Goal: Task Accomplishment & Management: Complete application form

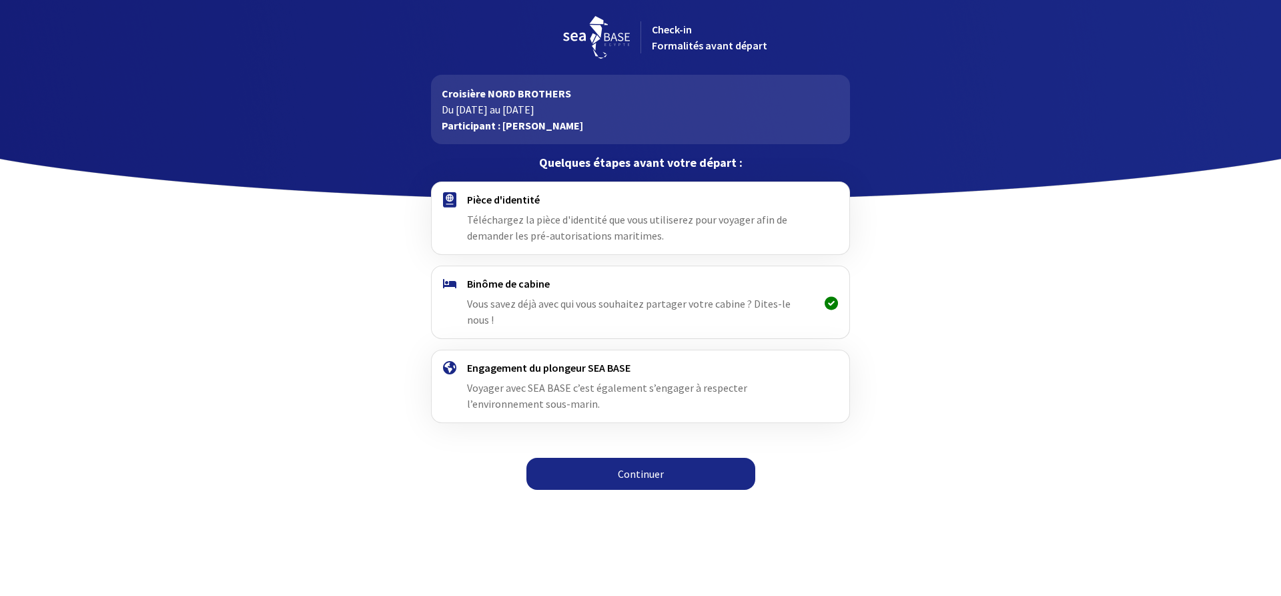
click at [641, 464] on link "Continuer" at bounding box center [640, 474] width 229 height 32
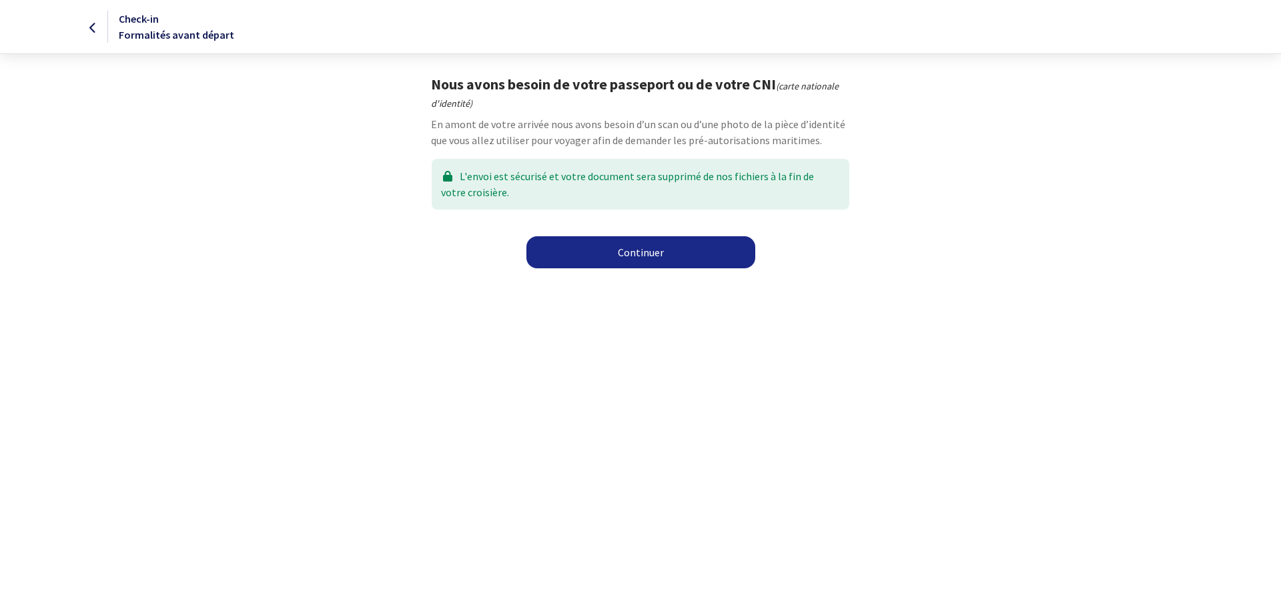
click at [646, 258] on link "Continuer" at bounding box center [640, 252] width 229 height 32
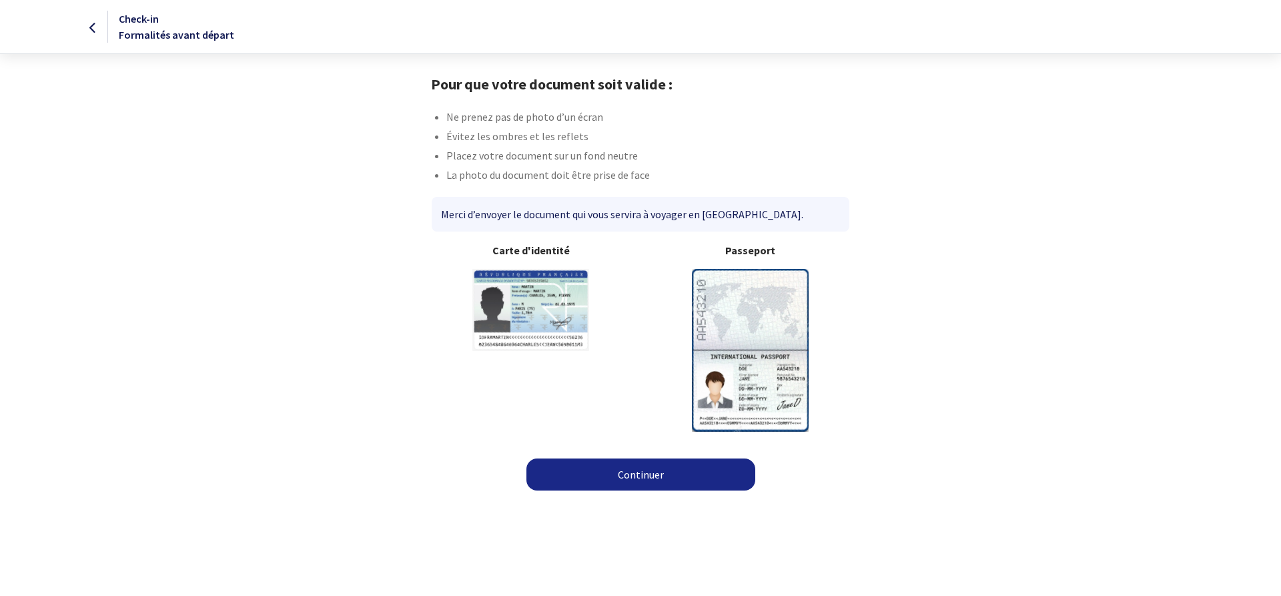
click at [751, 311] on img at bounding box center [750, 350] width 117 height 162
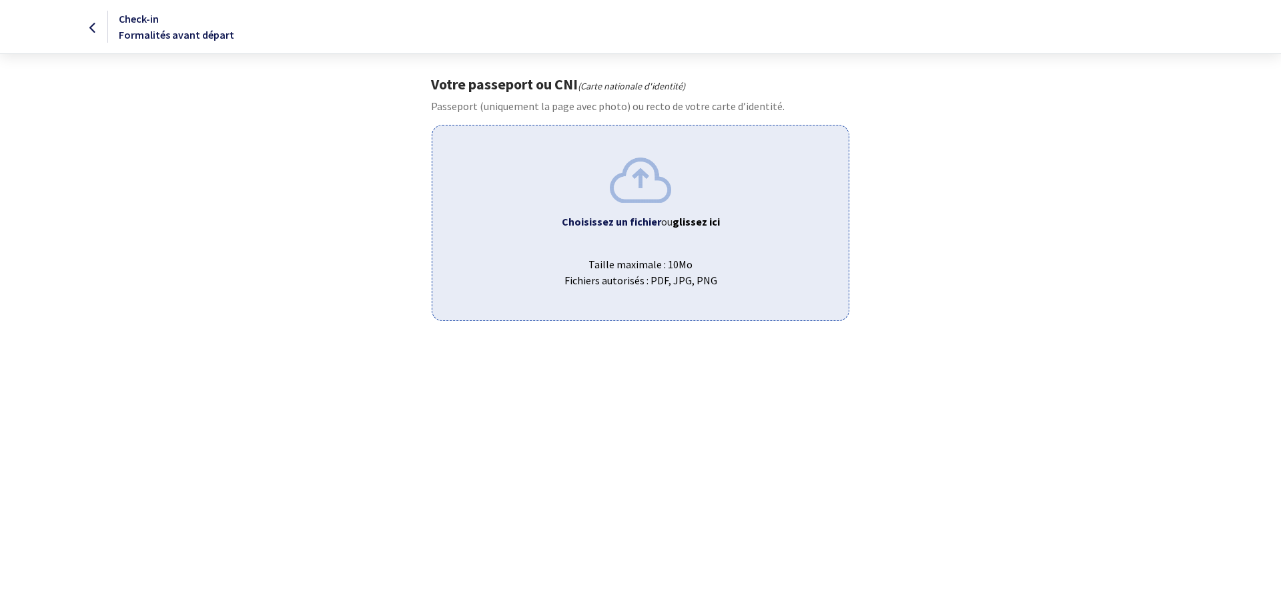
click at [610, 221] on b "Choisissez un fichier" at bounding box center [611, 221] width 99 height 13
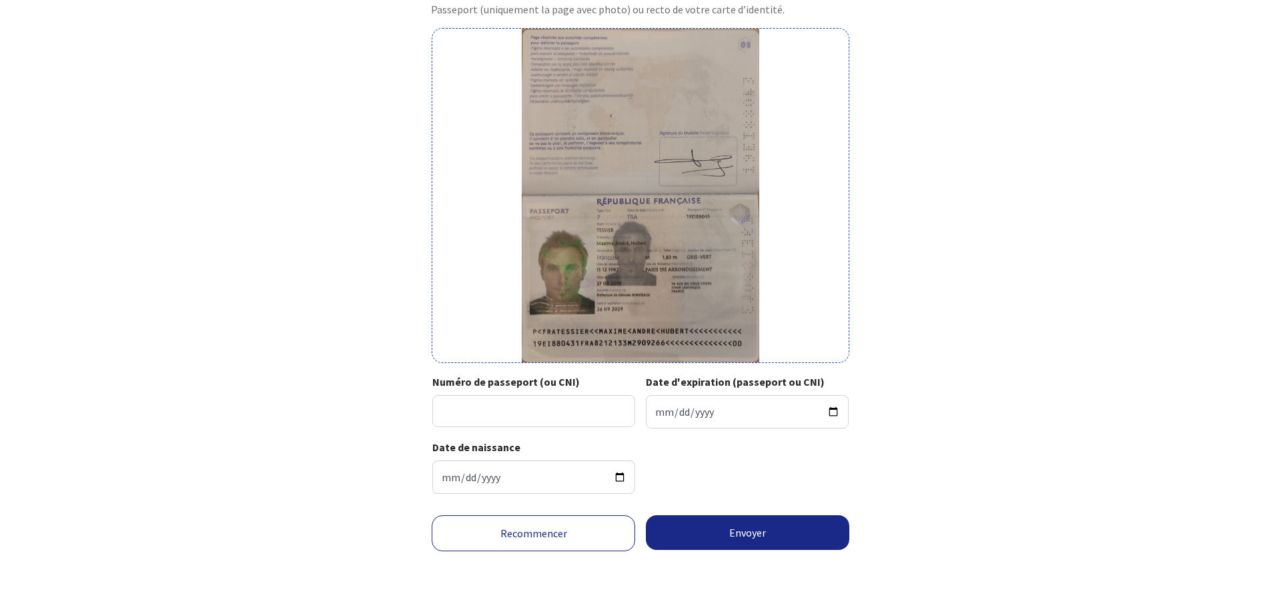
scroll to position [97, 0]
click at [474, 414] on input "Numéro de passeport (ou CNI)" at bounding box center [533, 410] width 203 height 32
type input "19EI88043"
click at [680, 416] on input "Date d'expiration (passeport ou CNI)" at bounding box center [747, 410] width 203 height 33
click at [654, 408] on input "Date d'expiration (passeport ou CNI)" at bounding box center [747, 410] width 203 height 33
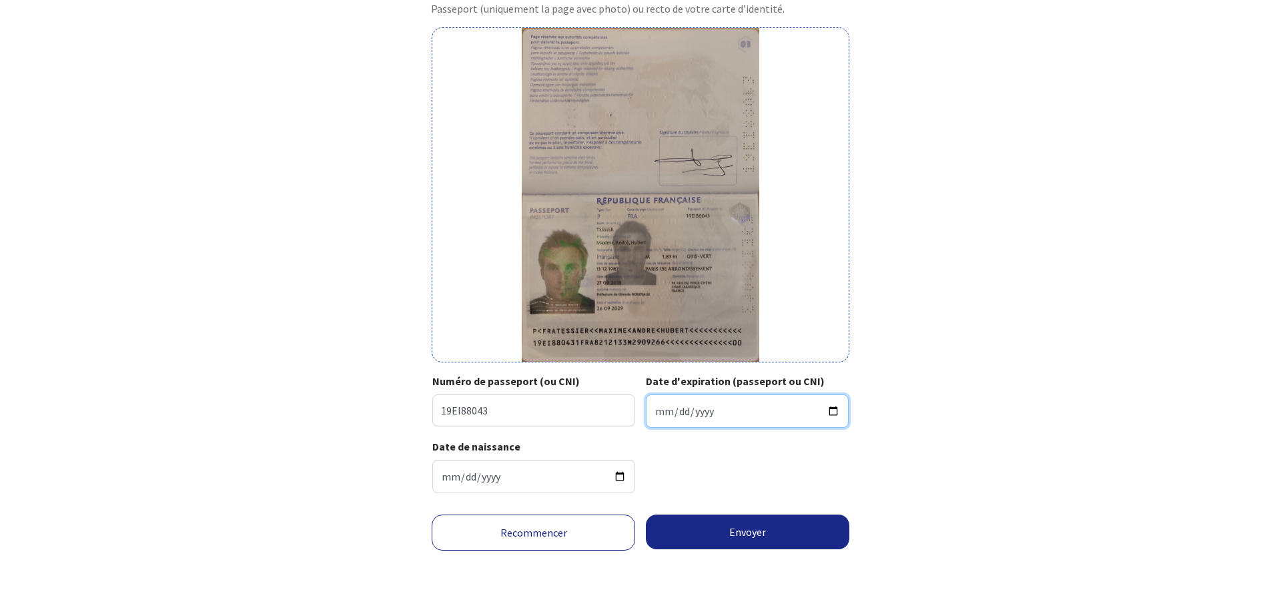
type input "2029-09-26"
click at [881, 480] on div "Votre passeport ou CNI Passeport (uniquement la page avec photo) ou recto de vo…" at bounding box center [640, 241] width 754 height 526
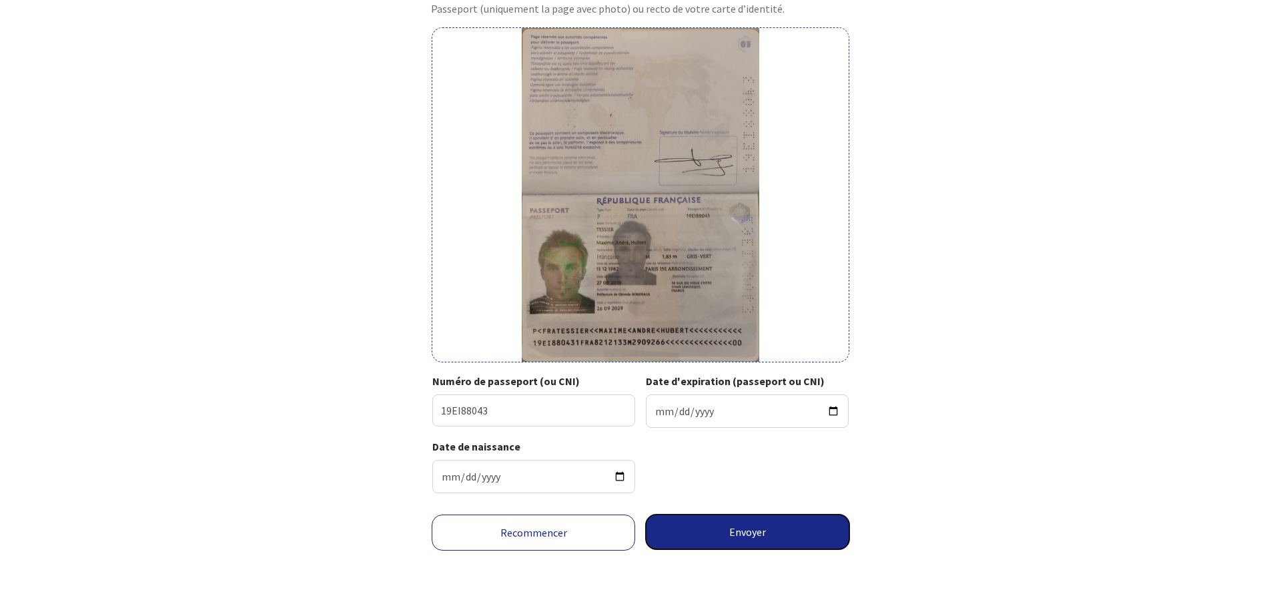
click at [751, 531] on button "Envoyer" at bounding box center [747, 531] width 203 height 35
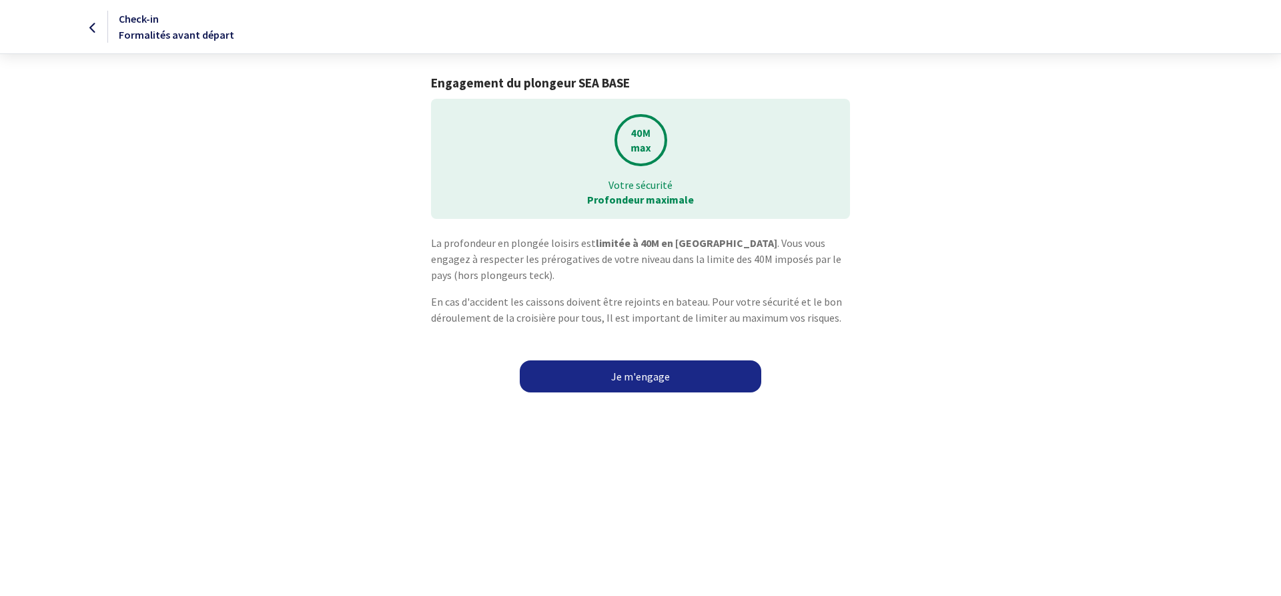
click at [642, 374] on link "Je m'engage" at bounding box center [640, 376] width 241 height 32
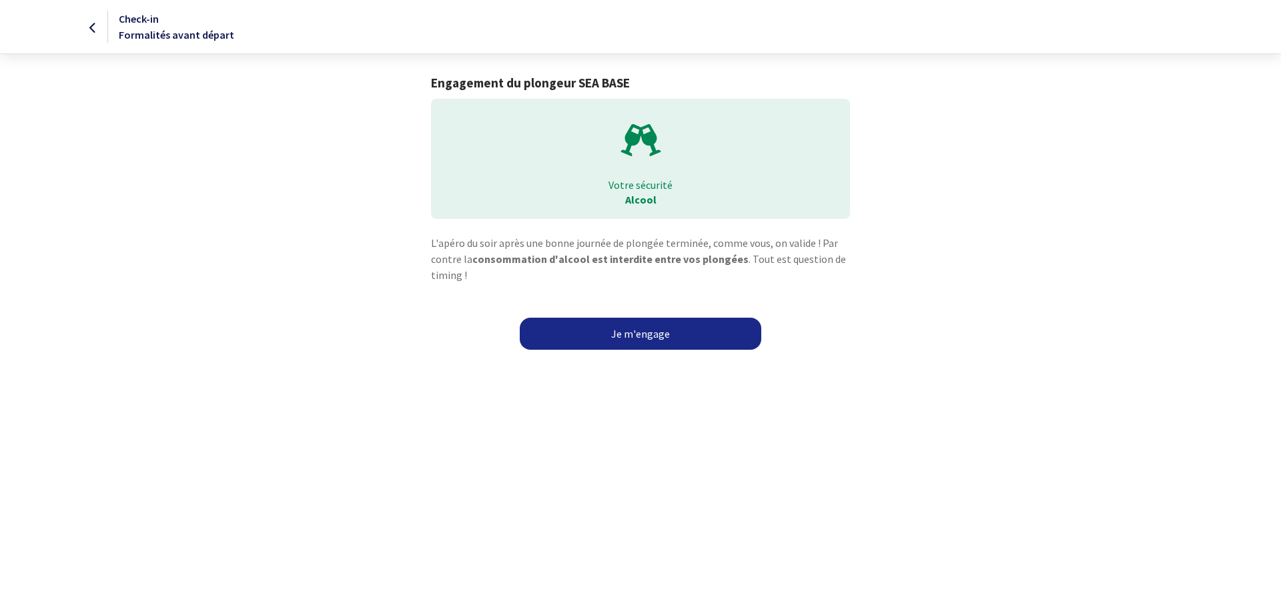
click at [634, 337] on link "Je m'engage" at bounding box center [640, 333] width 241 height 32
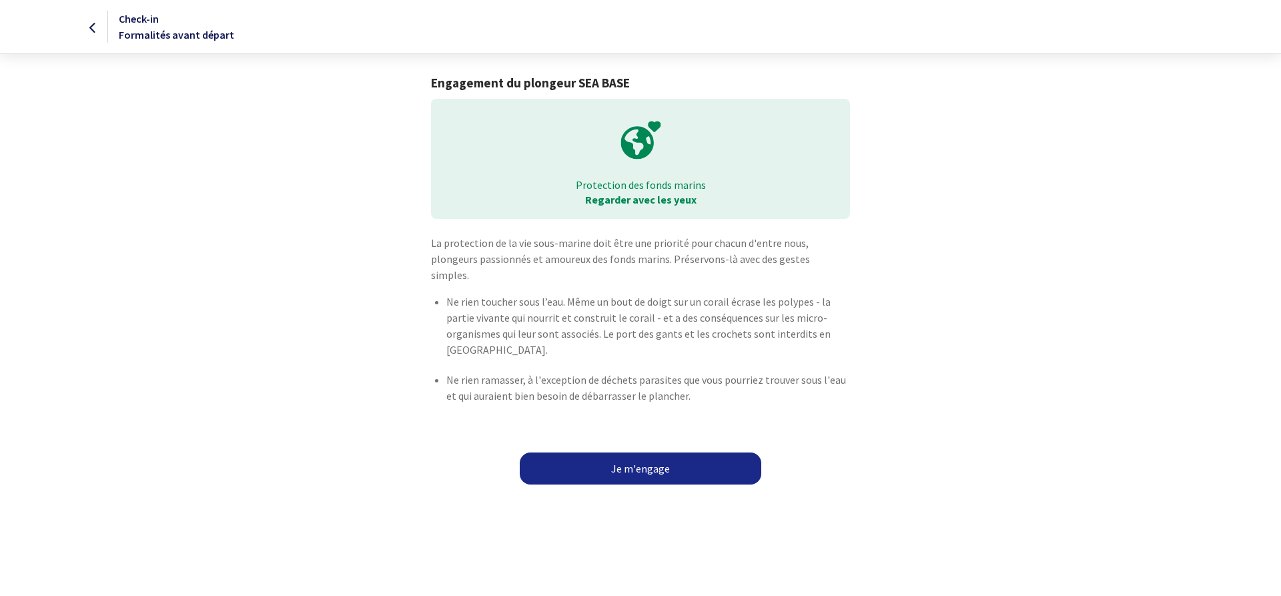
click at [638, 459] on link "Je m'engage" at bounding box center [640, 468] width 241 height 32
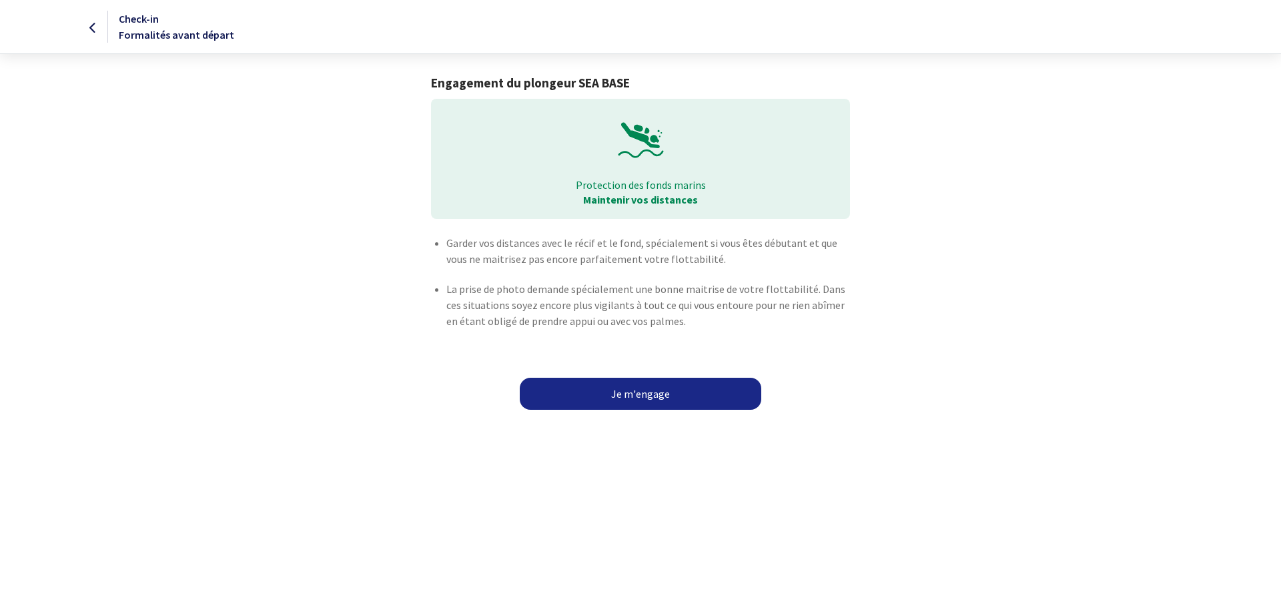
click at [632, 395] on link "Je m'engage" at bounding box center [640, 394] width 241 height 32
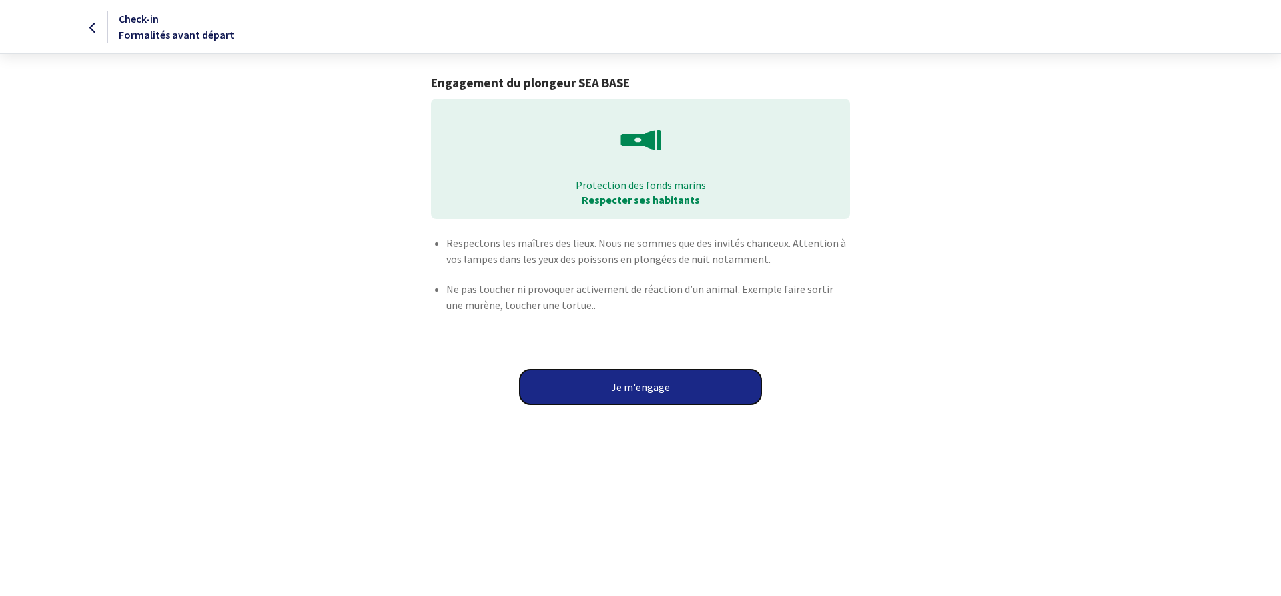
click at [629, 390] on button "Je m'engage" at bounding box center [640, 387] width 241 height 35
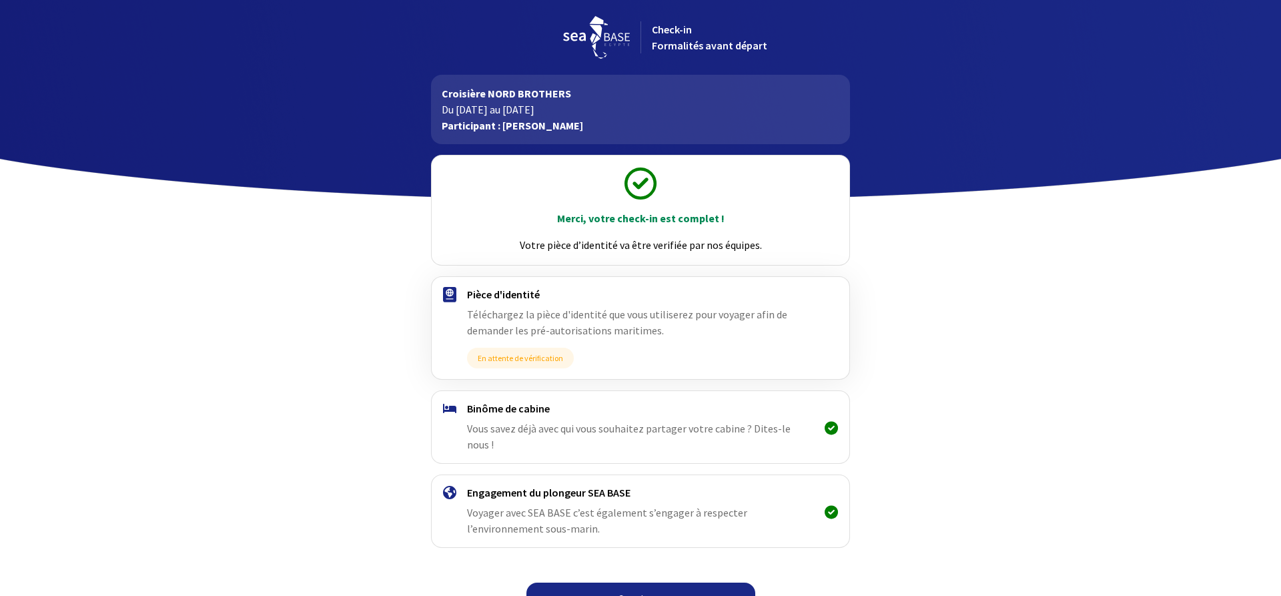
scroll to position [11, 0]
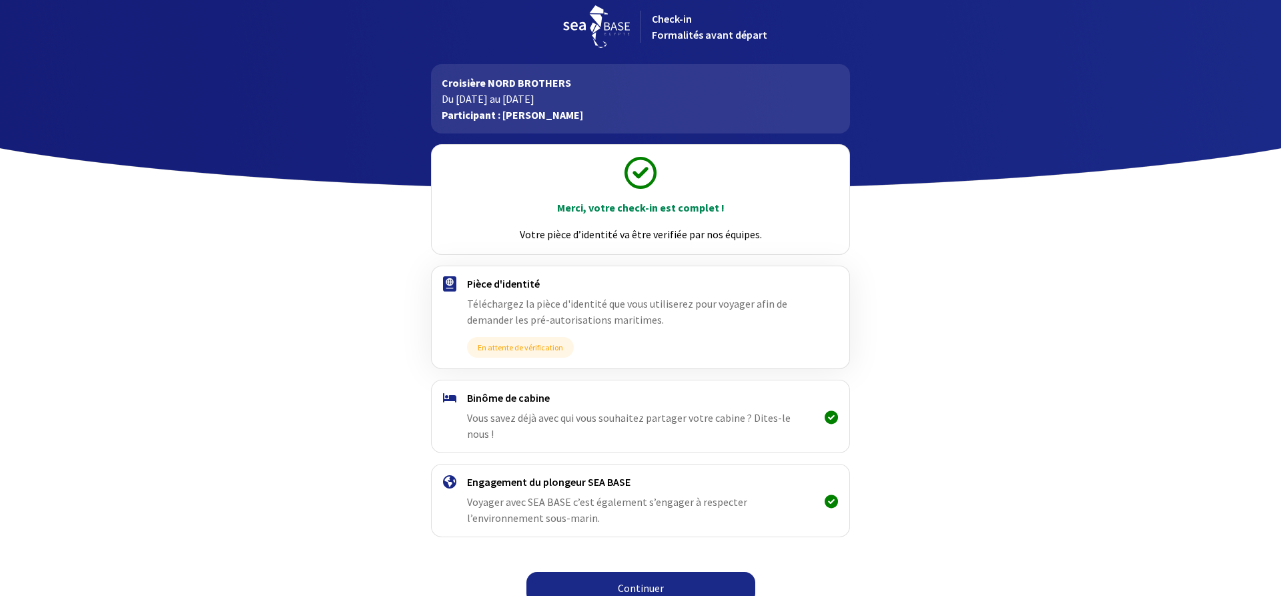
click at [636, 574] on link "Continuer" at bounding box center [640, 588] width 229 height 32
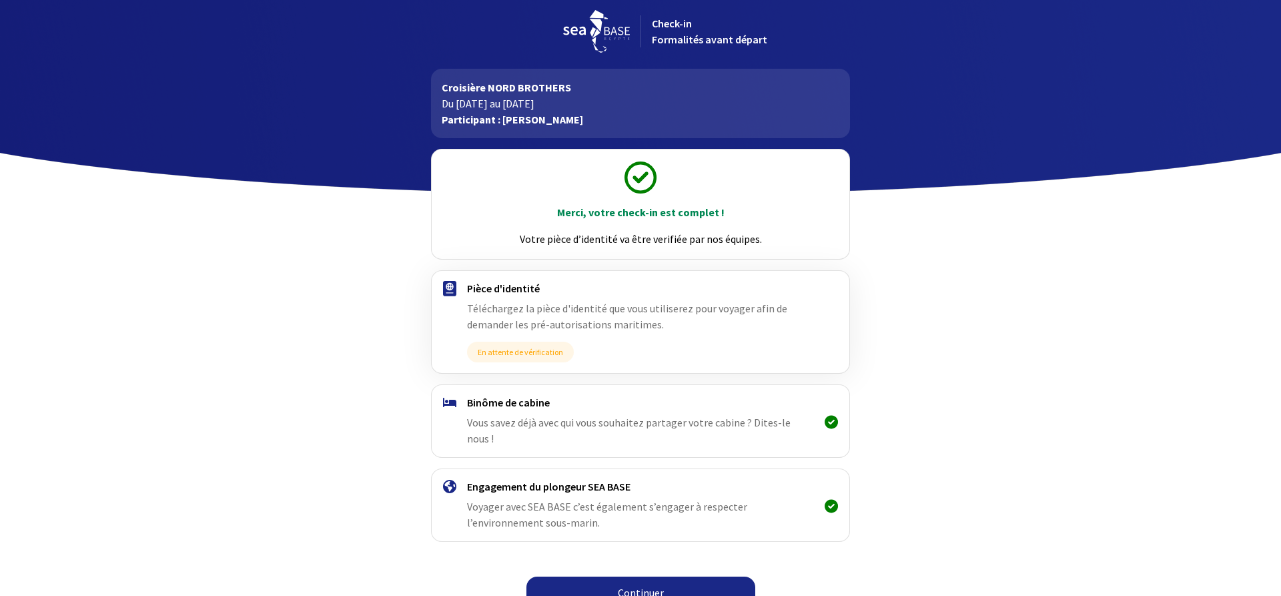
scroll to position [11, 0]
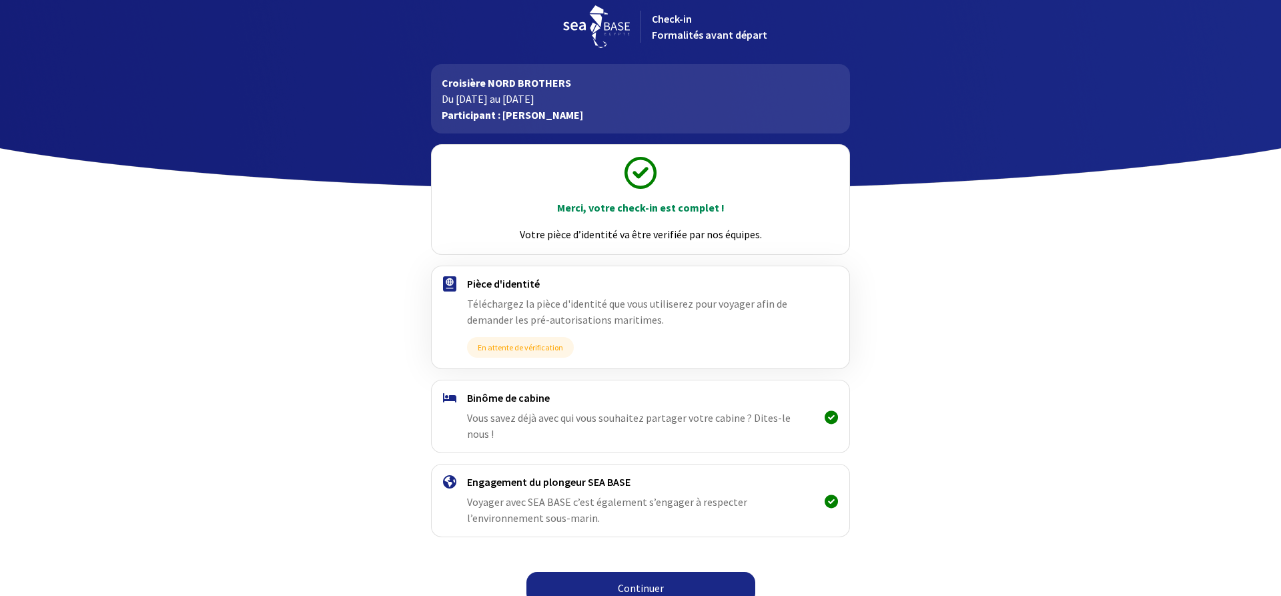
click at [639, 572] on link "Continuer" at bounding box center [640, 588] width 229 height 32
